Goal: Information Seeking & Learning: Learn about a topic

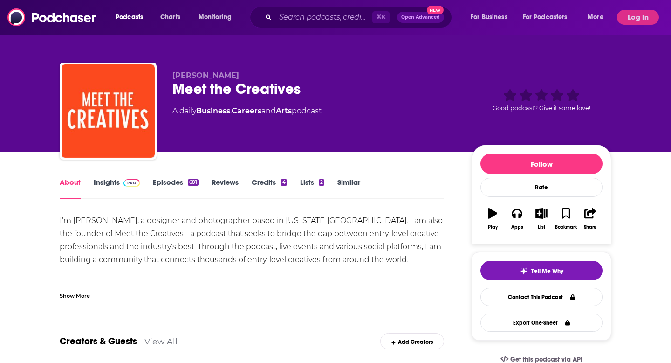
click at [79, 291] on div "Show More" at bounding box center [75, 294] width 30 height 9
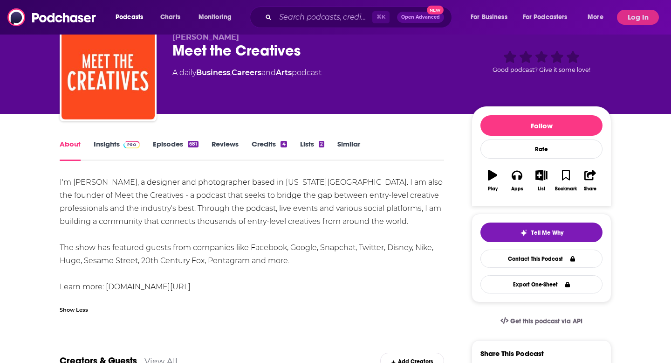
scroll to position [39, 0]
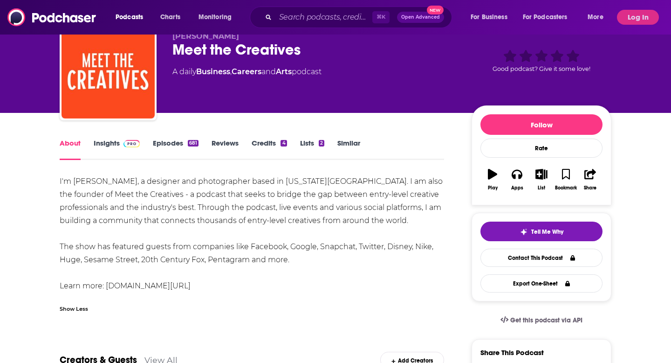
click at [124, 141] on img at bounding box center [132, 143] width 16 height 7
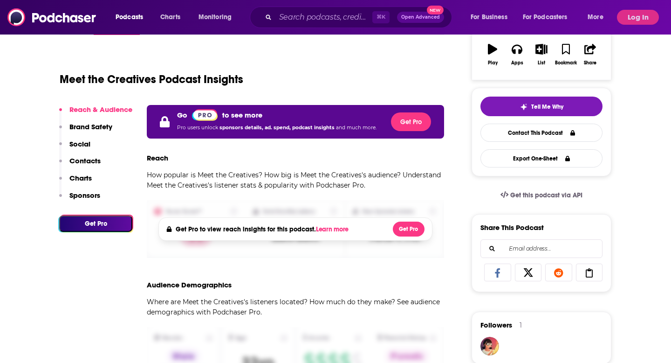
scroll to position [177, 0]
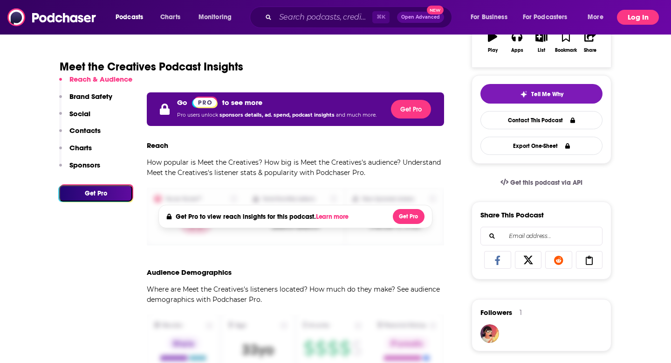
click at [626, 22] on button "Log In" at bounding box center [638, 17] width 42 height 15
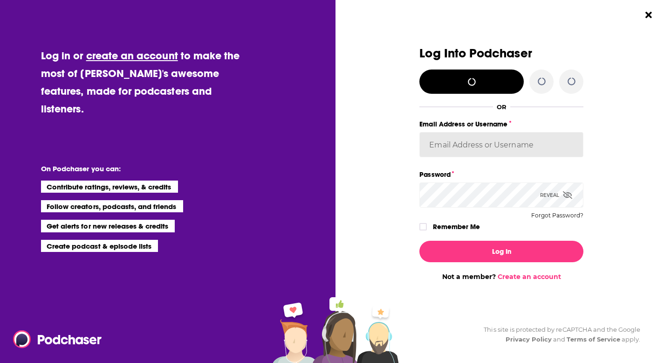
type input "redsetterpr"
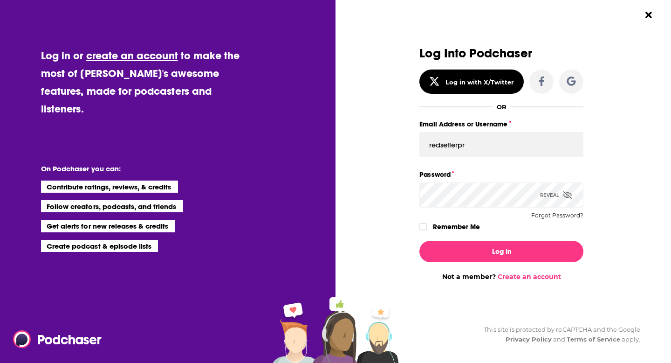
click at [565, 194] on icon "Dialog" at bounding box center [567, 194] width 9 height 7
click at [426, 229] on icon "Dialog" at bounding box center [423, 227] width 6 height 6
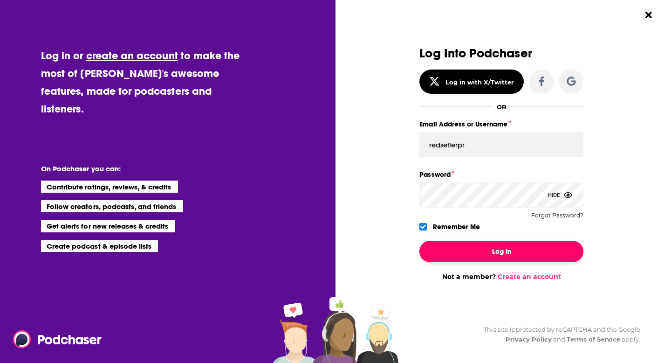
click at [479, 249] on button "Log In" at bounding box center [502, 251] width 164 height 21
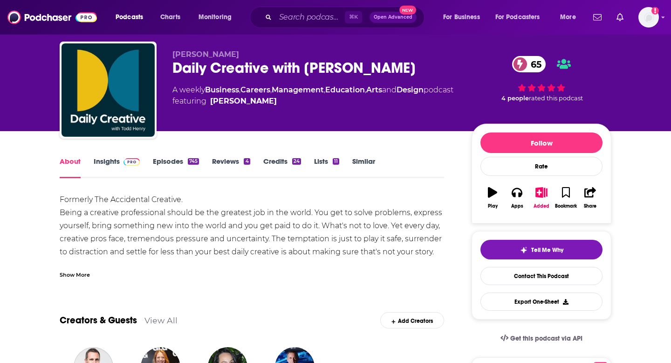
scroll to position [43, 0]
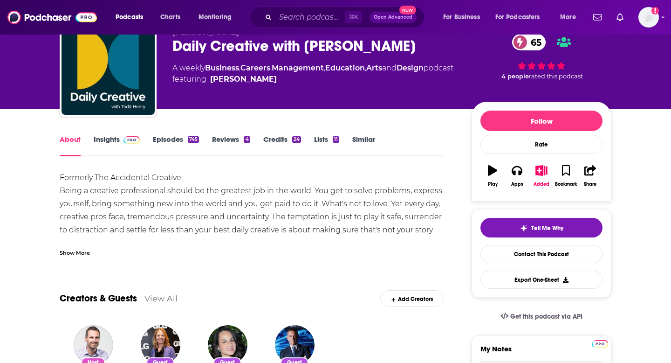
click at [122, 139] on span at bounding box center [130, 139] width 20 height 9
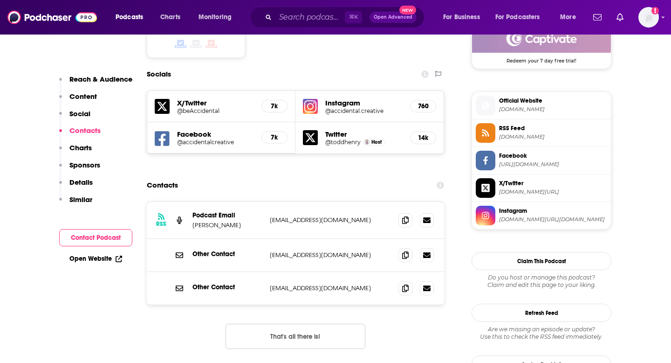
scroll to position [786, 0]
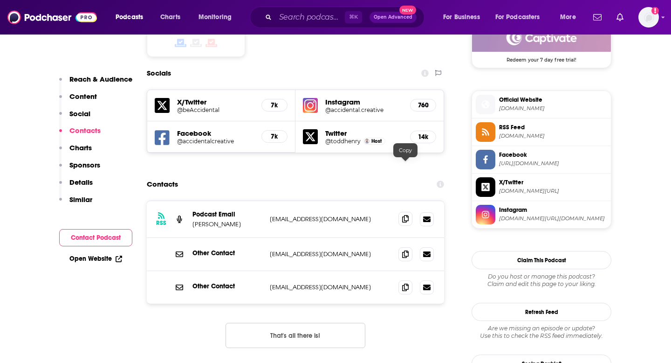
click at [405, 215] on icon at bounding box center [405, 218] width 7 height 7
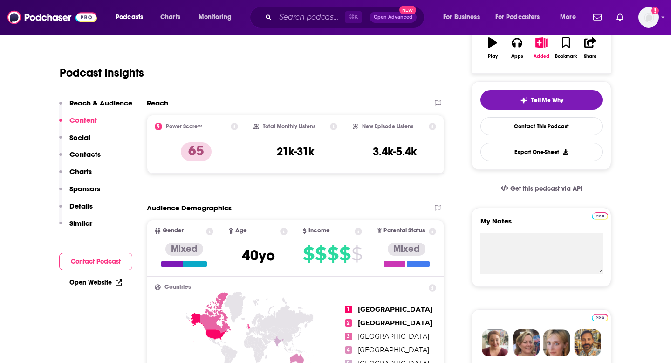
scroll to position [0, 0]
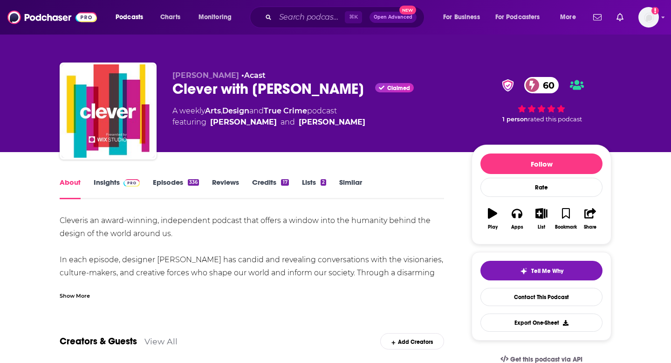
click at [80, 286] on div "Show More" at bounding box center [252, 292] width 385 height 16
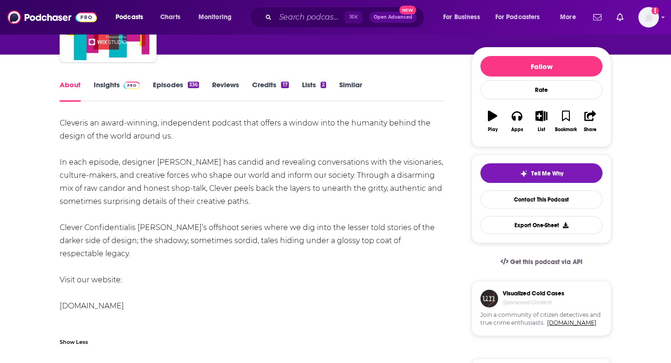
scroll to position [101, 0]
